Goal: Task Accomplishment & Management: Manage account settings

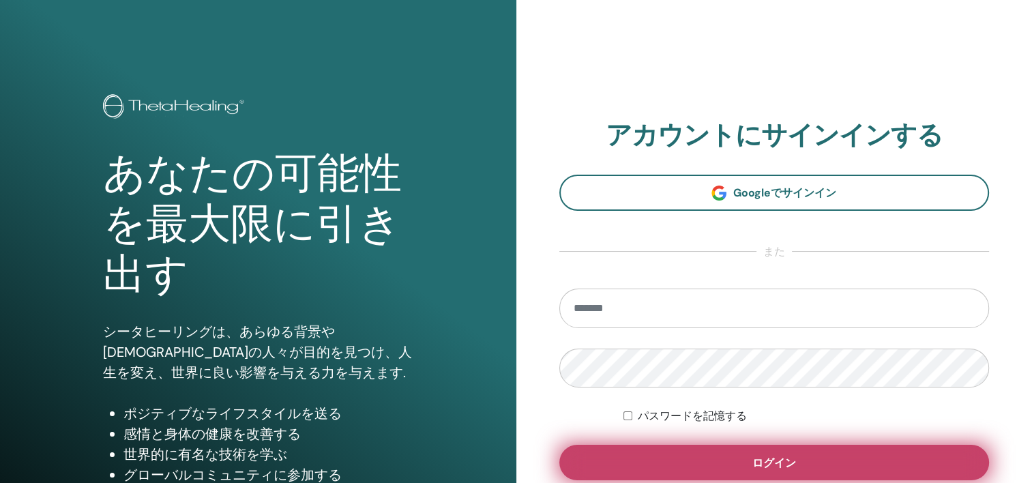
type input "**********"
click at [851, 464] on button "ログイン" at bounding box center [775, 462] width 431 height 35
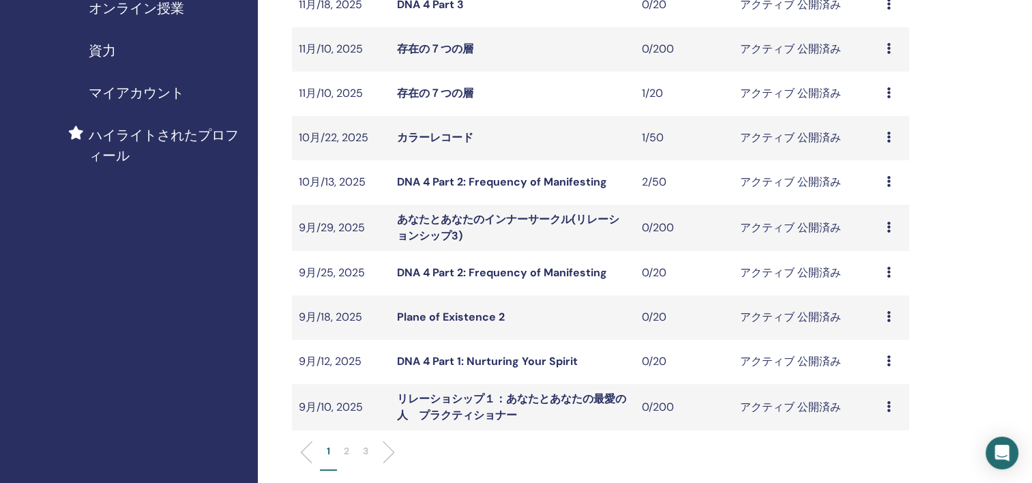
scroll to position [409, 0]
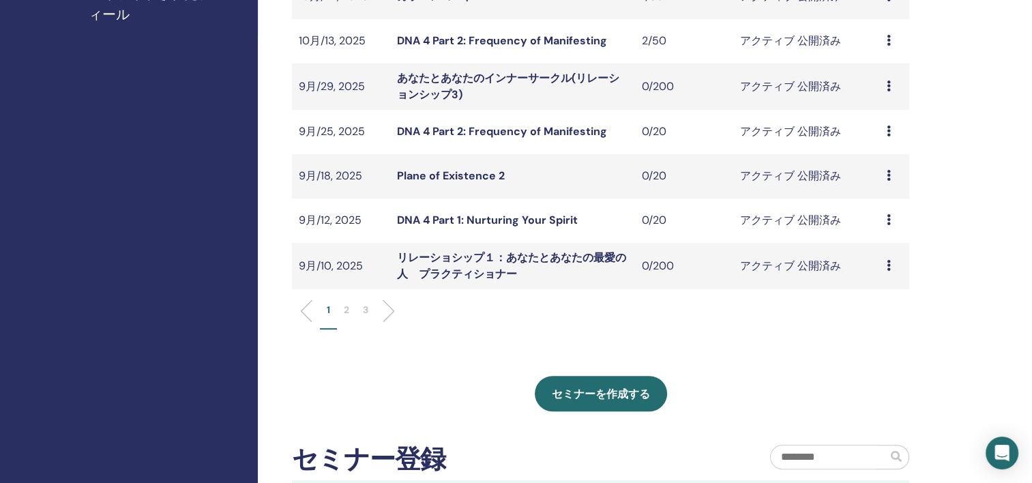
click at [350, 310] on li "2" at bounding box center [346, 316] width 19 height 27
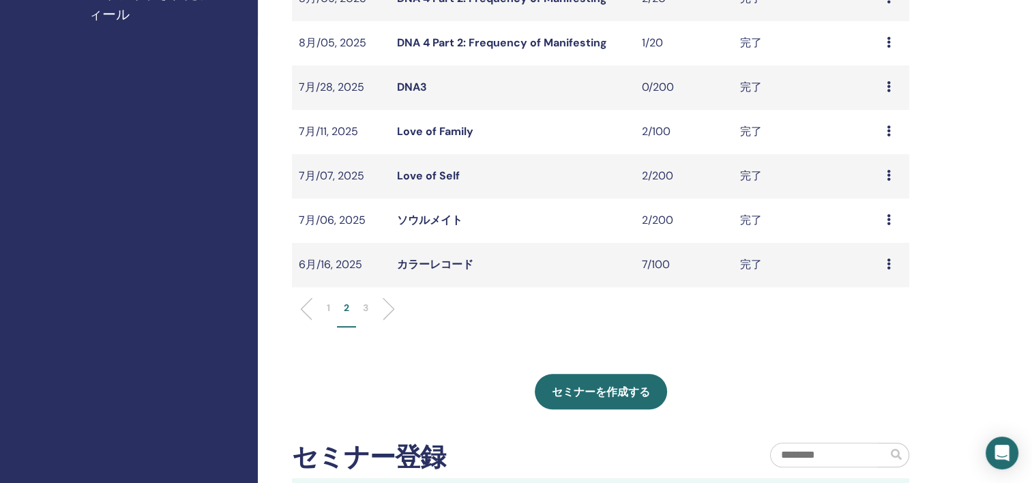
scroll to position [136, 0]
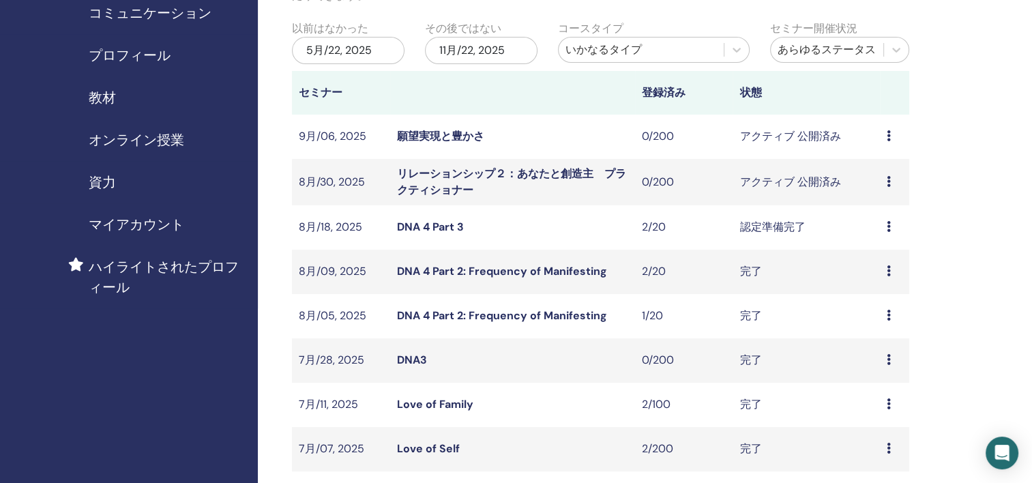
click at [889, 227] on icon at bounding box center [889, 226] width 4 height 11
click at [868, 274] on link "出席者" at bounding box center [870, 279] width 33 height 14
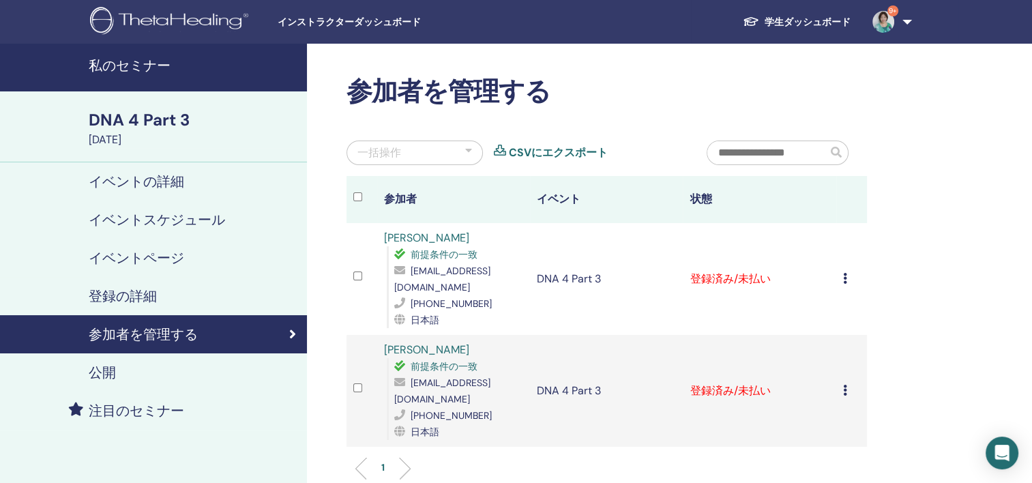
click at [843, 278] on icon at bounding box center [845, 278] width 4 height 11
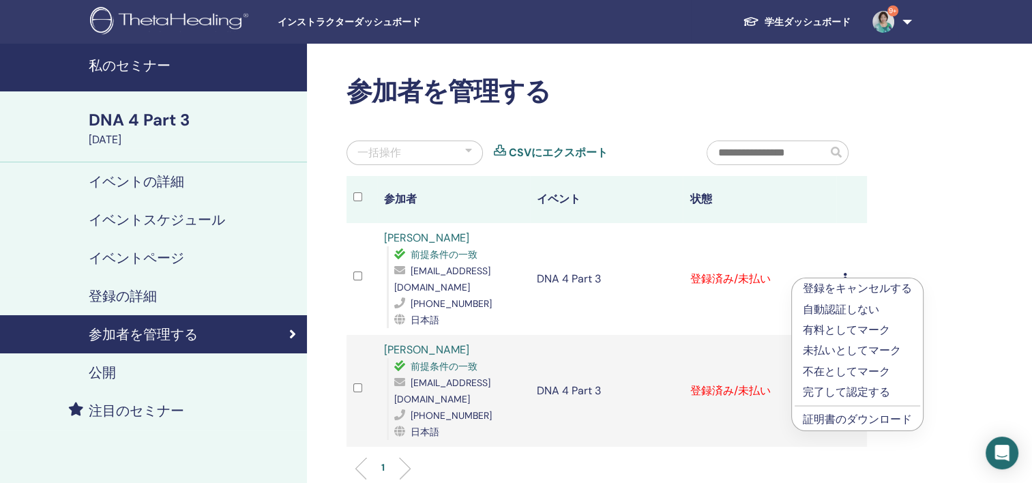
click at [878, 416] on link "証明書のダウンロード" at bounding box center [857, 419] width 109 height 14
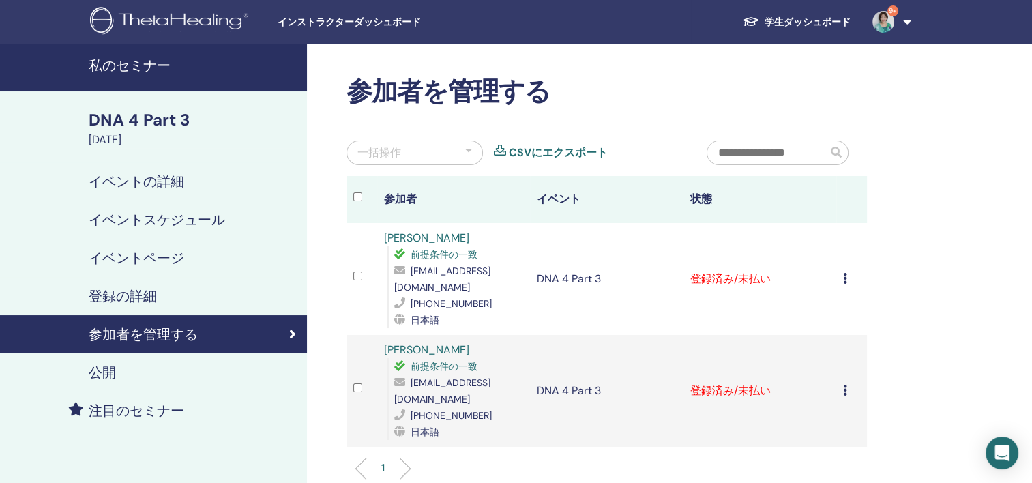
click at [844, 388] on icon at bounding box center [845, 390] width 4 height 11
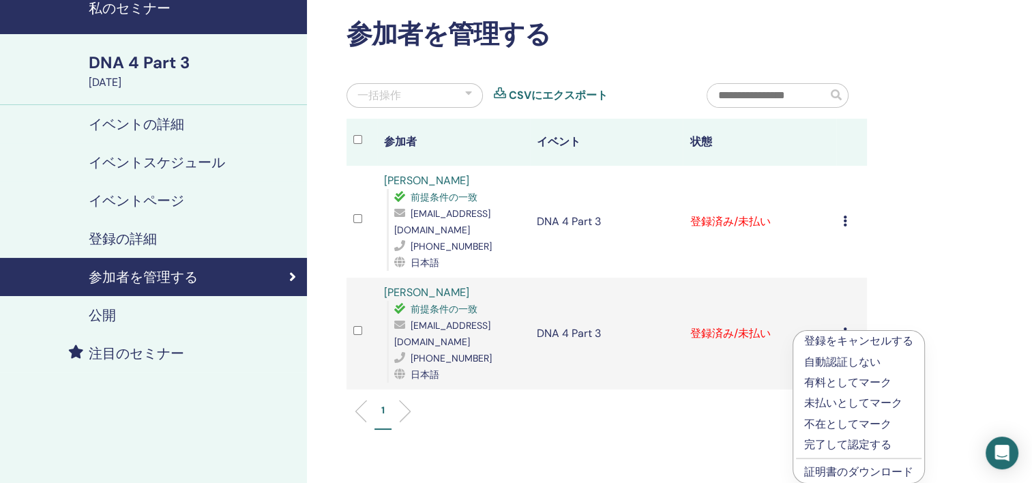
scroll to position [136, 0]
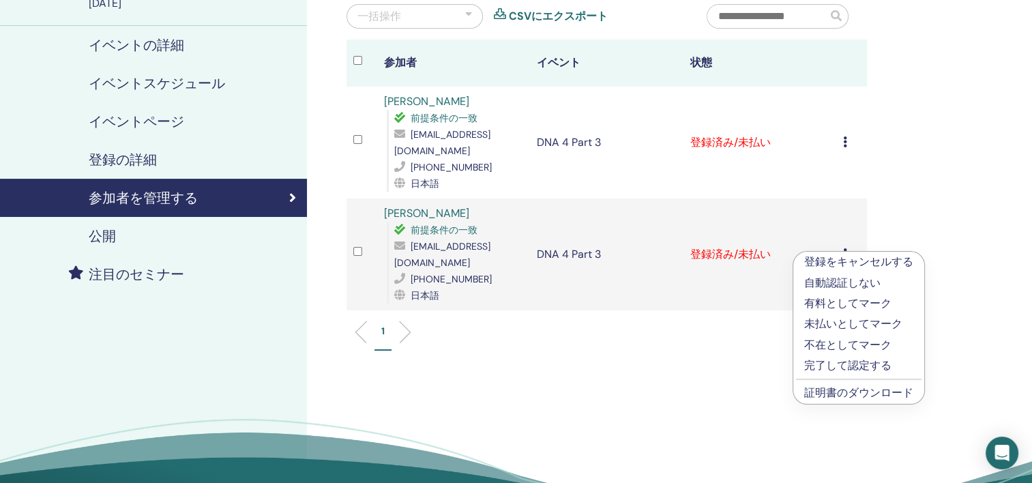
click at [844, 396] on link "証明書のダウンロード" at bounding box center [859, 393] width 109 height 14
